Goal: Task Accomplishment & Management: Complete application form

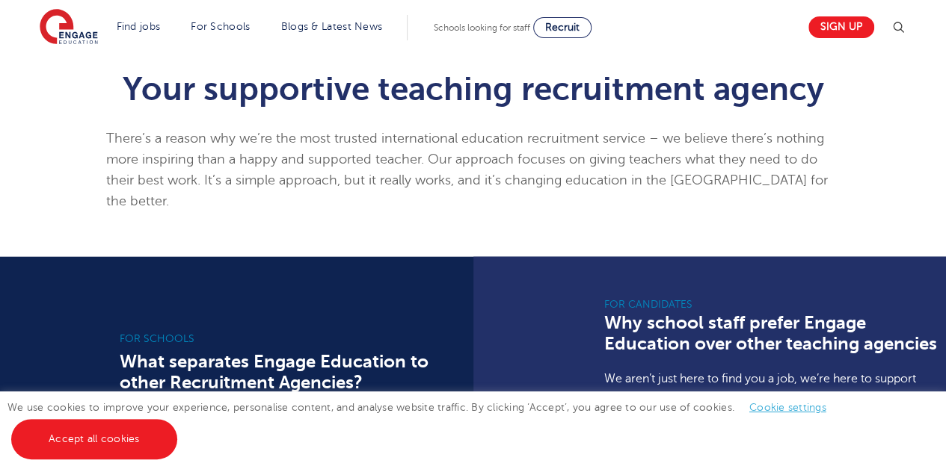
scroll to position [865, 0]
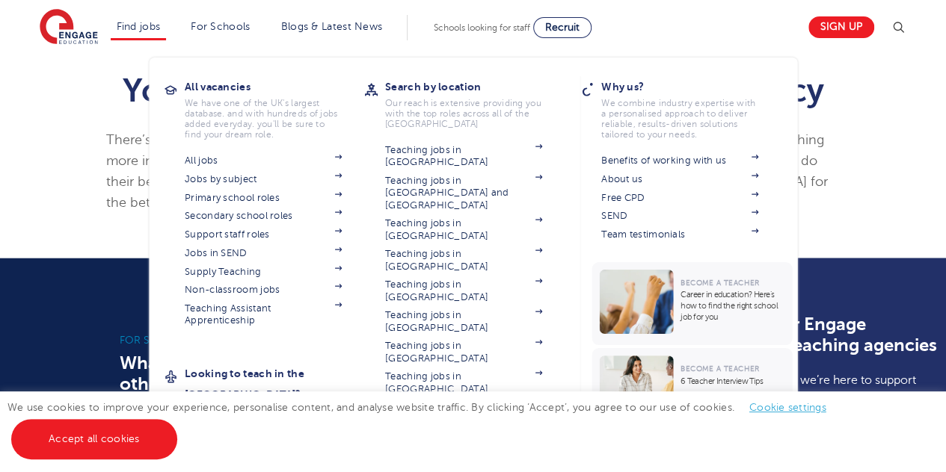
click at [152, 35] on li "Find jobs All vacancies We have one of the UK's largest database. and with hund…" at bounding box center [139, 27] width 56 height 25
click at [416, 432] on link "Teaching jobs in [GEOGRAPHIC_DATA]" at bounding box center [463, 444] width 157 height 25
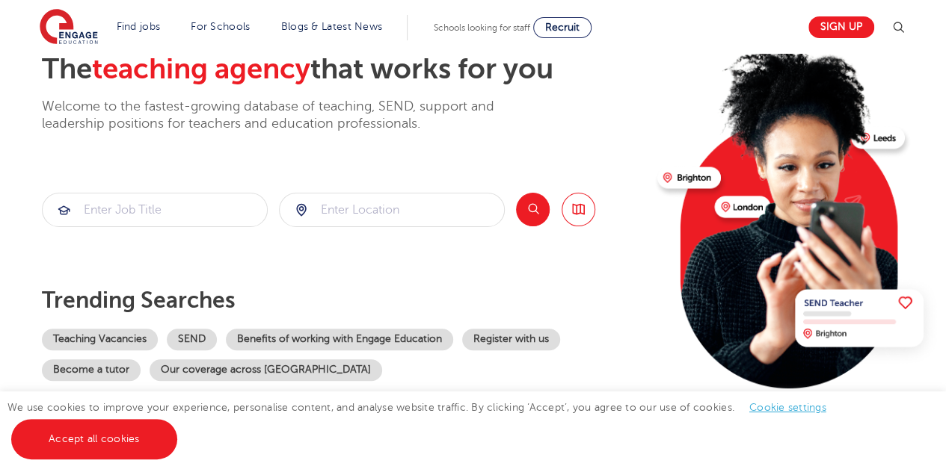
scroll to position [0, 0]
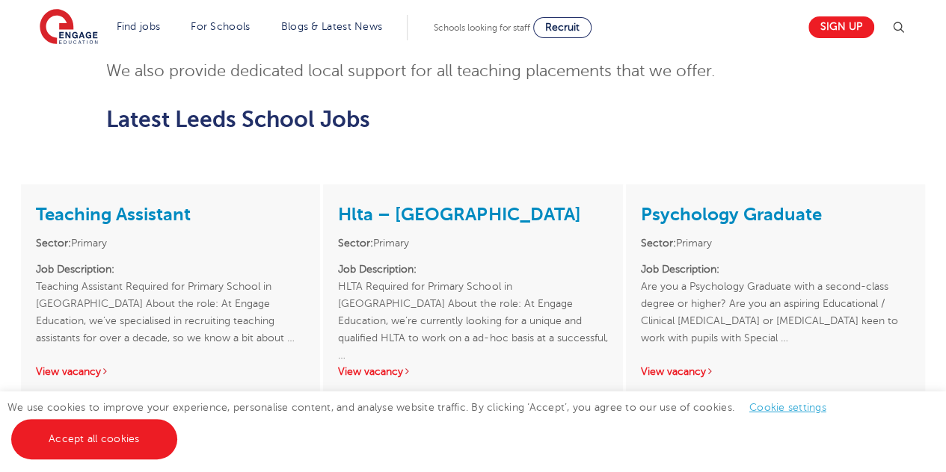
scroll to position [1931, 0]
click at [670, 310] on div "Psychology Graduate Sector: Primary Job Description: Are you a Psychology Gradu…" at bounding box center [775, 290] width 299 height 212
click at [667, 366] on link "View vacancy" at bounding box center [677, 371] width 73 height 11
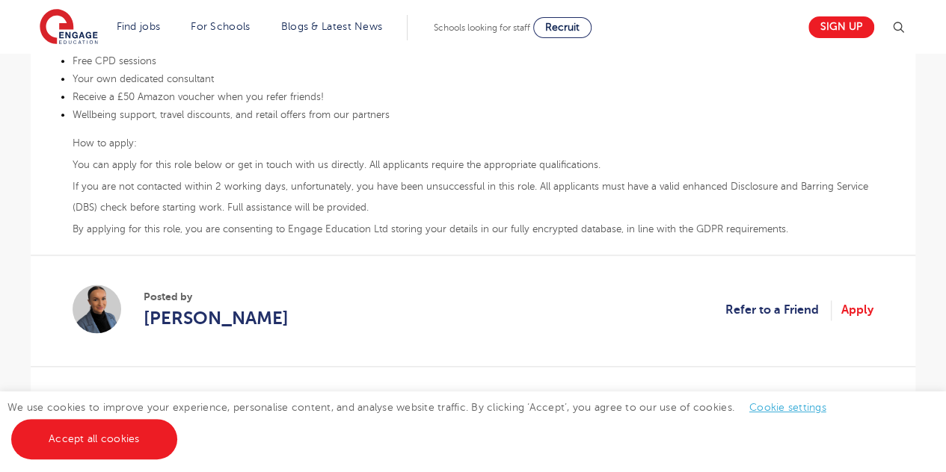
scroll to position [874, 0]
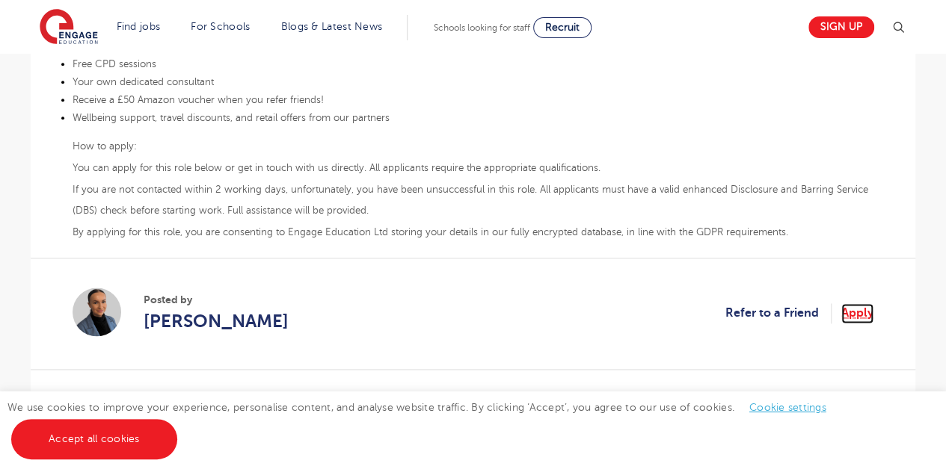
click at [852, 307] on link "Apply" at bounding box center [857, 313] width 32 height 19
